Goal: Share content

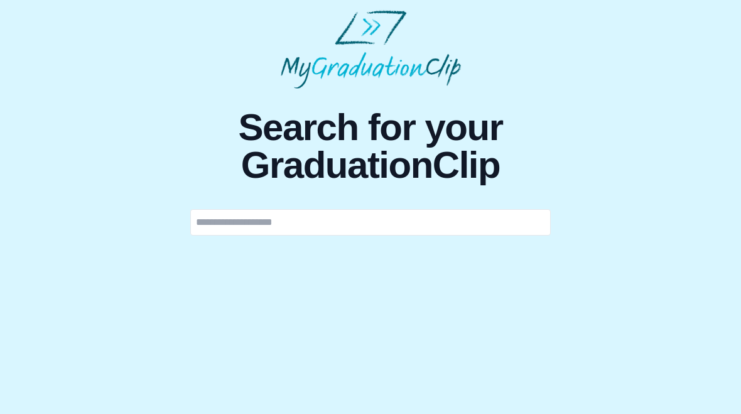
click at [320, 224] on input "text" at bounding box center [370, 222] width 361 height 26
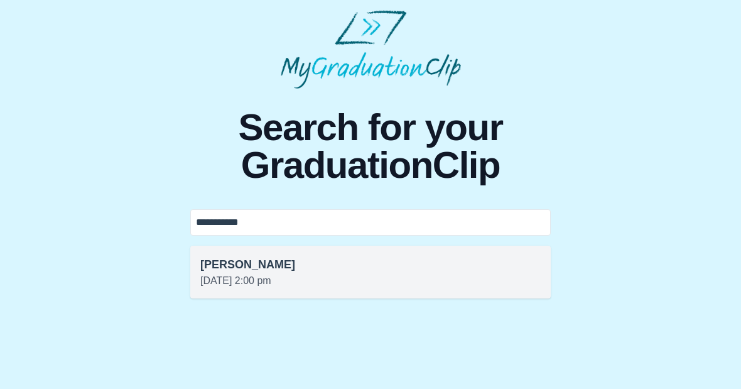
type input "**********"
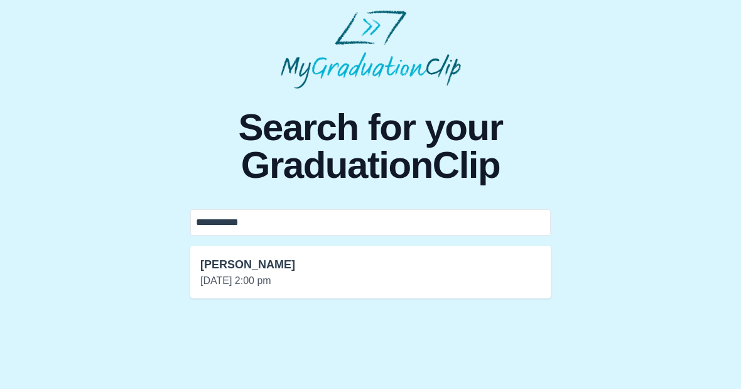
click at [351, 276] on p "[DATE] 2:00 pm" at bounding box center [370, 280] width 340 height 15
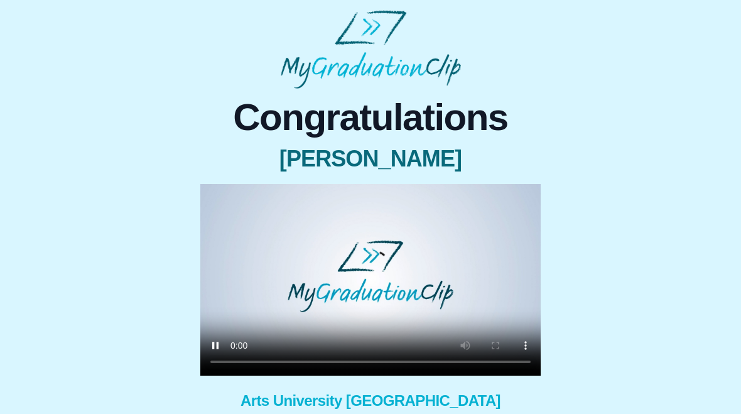
scroll to position [87, 0]
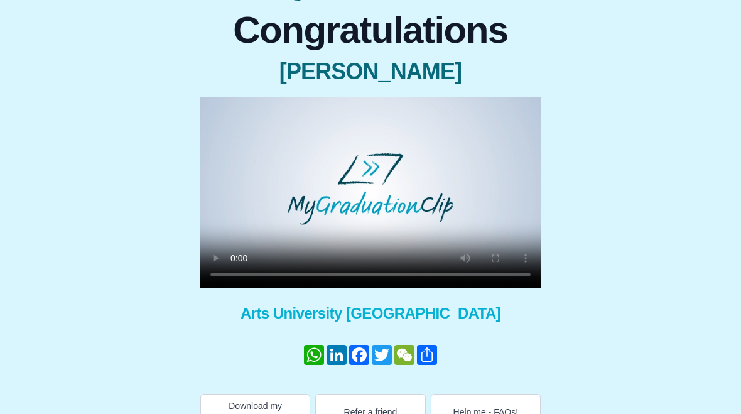
click at [209, 111] on video at bounding box center [370, 193] width 340 height 192
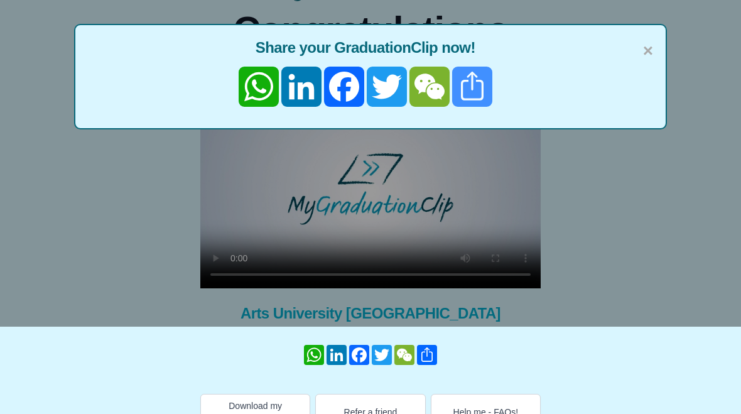
click at [479, 94] on link "Share" at bounding box center [472, 87] width 43 height 40
click at [472, 85] on link "Share" at bounding box center [472, 87] width 43 height 40
click at [646, 44] on span "×" at bounding box center [648, 51] width 10 height 26
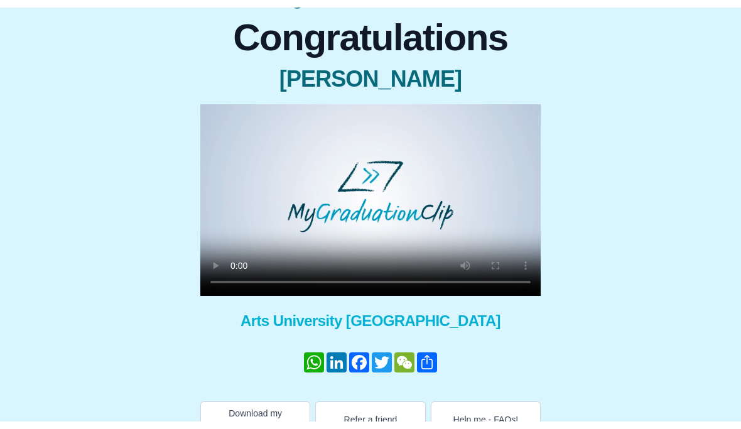
scroll to position [72, 0]
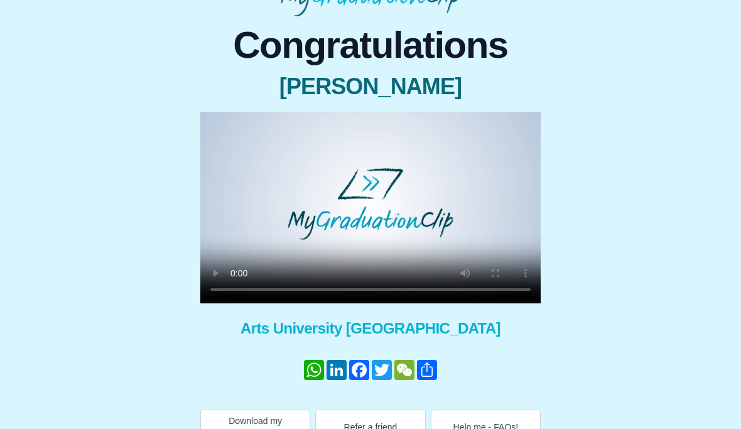
click at [214, 129] on video at bounding box center [370, 208] width 340 height 192
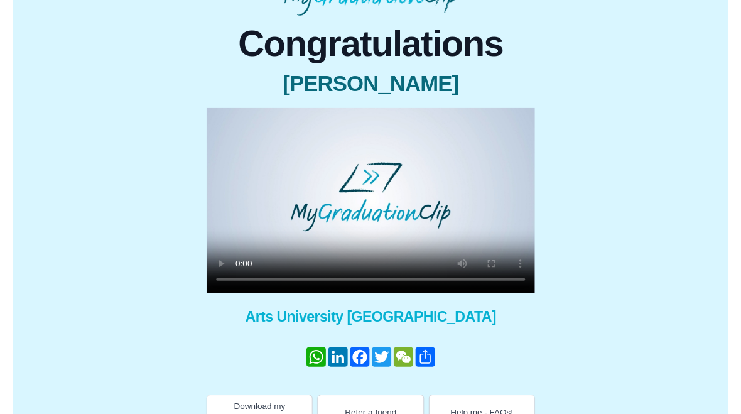
scroll to position [87, 0]
